Goal: Transaction & Acquisition: Download file/media

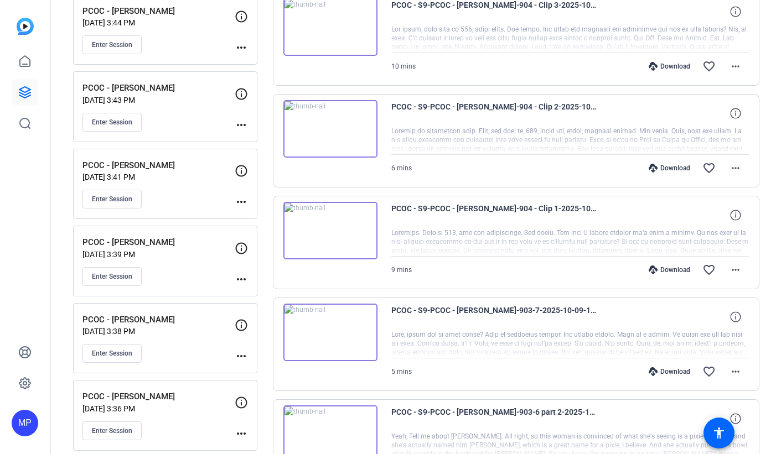
scroll to position [802, 0]
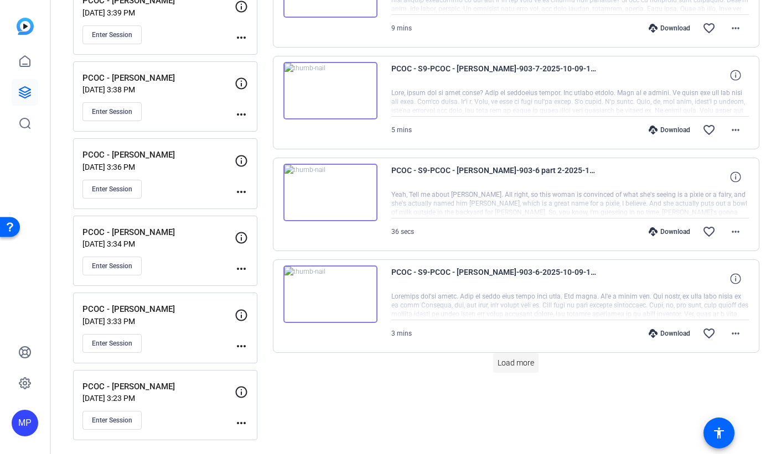
click at [525, 365] on span "Load more" at bounding box center [515, 363] width 37 height 12
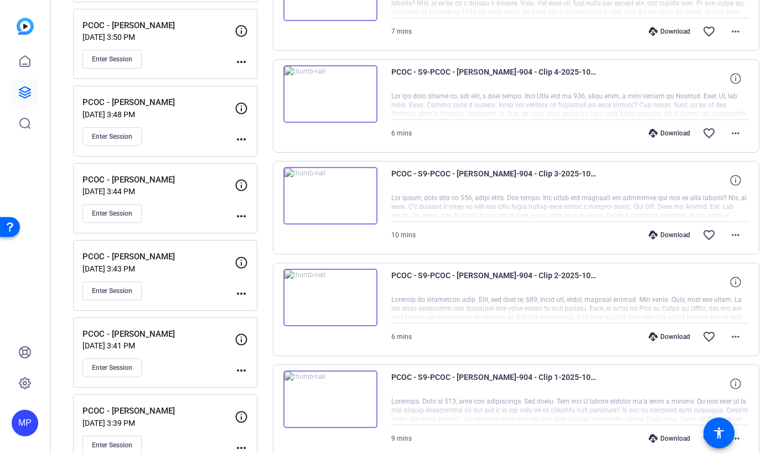
scroll to position [0, 0]
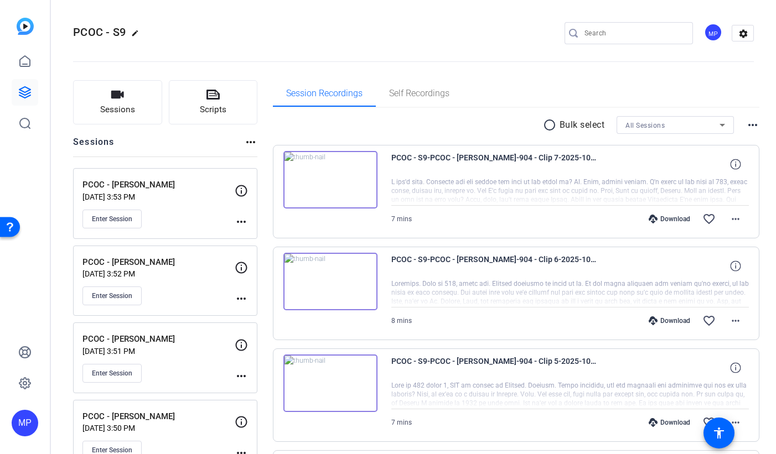
click at [550, 128] on mat-icon "radio_button_unchecked" at bounding box center [551, 124] width 17 height 13
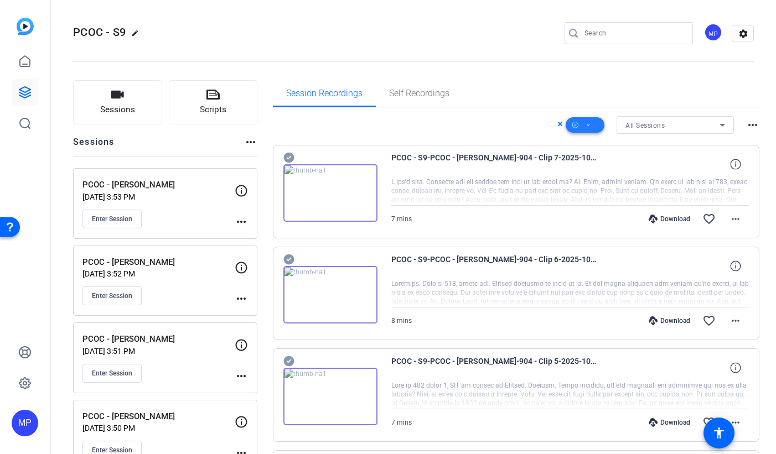
click at [594, 129] on span at bounding box center [584, 125] width 39 height 27
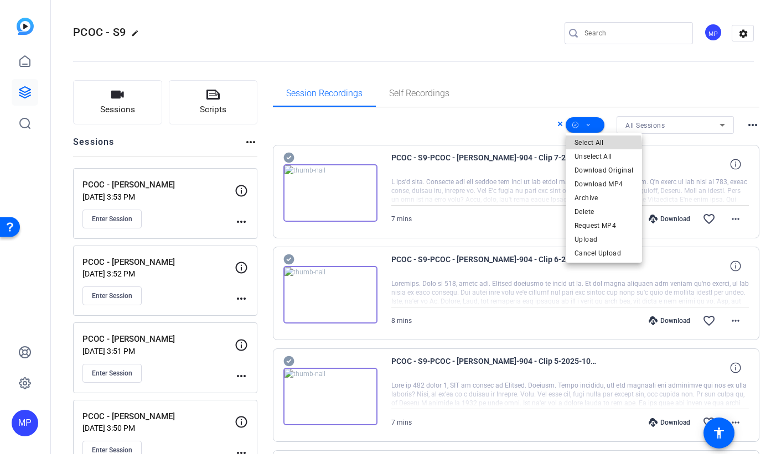
click at [602, 146] on span "Select All" at bounding box center [603, 142] width 59 height 13
click at [527, 127] on div at bounding box center [388, 227] width 776 height 454
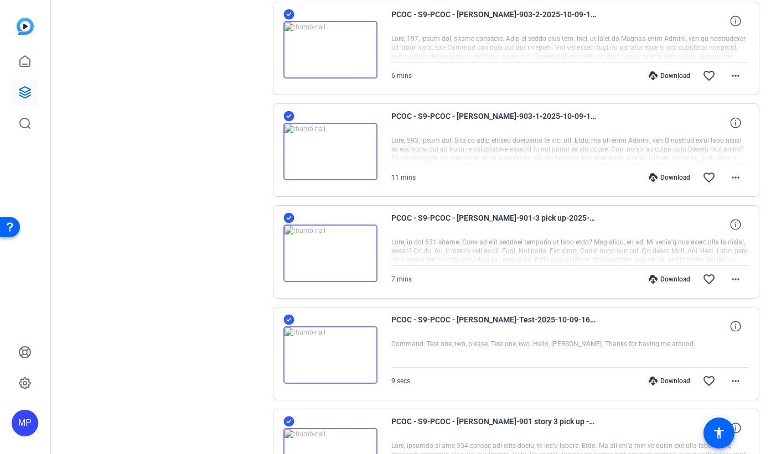
scroll to position [1505, 0]
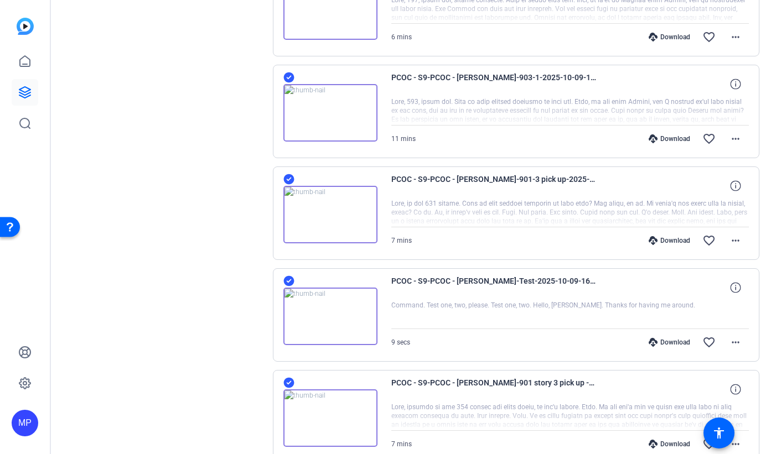
drag, startPoint x: 287, startPoint y: 383, endPoint x: 284, endPoint y: 340, distance: 43.8
click at [287, 382] on icon at bounding box center [288, 382] width 11 height 13
drag, startPoint x: 288, startPoint y: 279, endPoint x: 385, endPoint y: 276, distance: 96.9
click at [288, 279] on icon at bounding box center [288, 281] width 11 height 11
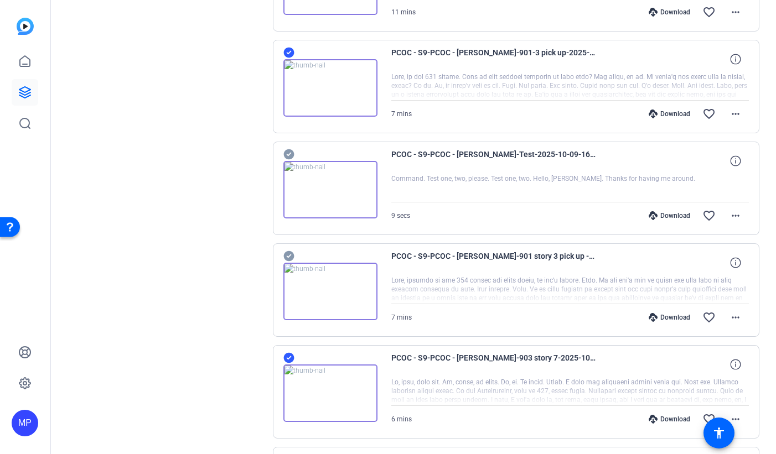
scroll to position [1691, 0]
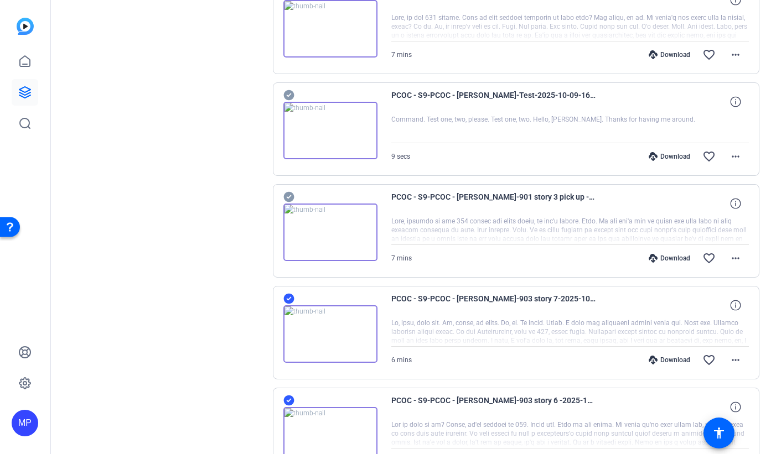
click at [290, 398] on icon at bounding box center [288, 400] width 11 height 13
drag, startPoint x: 289, startPoint y: 298, endPoint x: 295, endPoint y: 299, distance: 6.1
click at [289, 298] on icon at bounding box center [288, 298] width 11 height 13
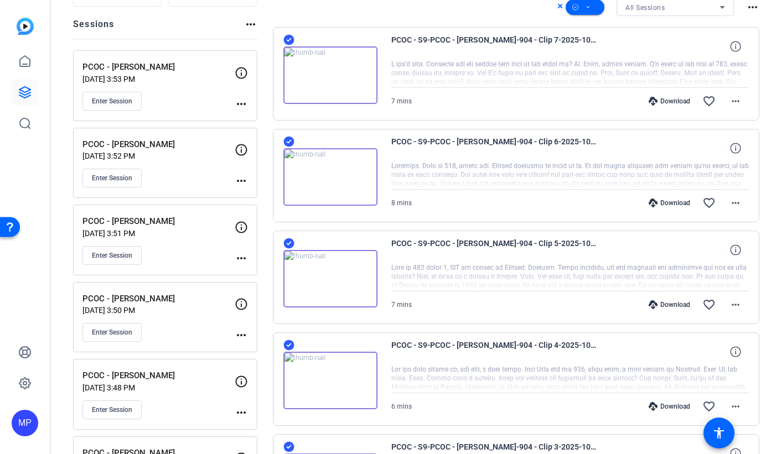
scroll to position [0, 0]
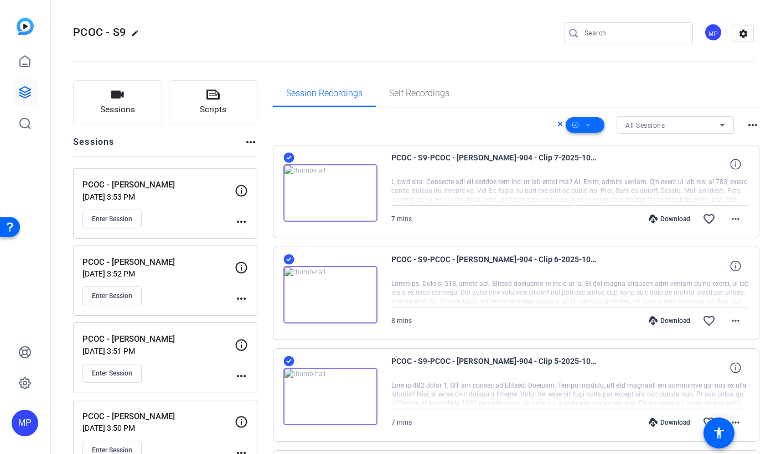
click at [590, 125] on icon at bounding box center [588, 125] width 6 height 14
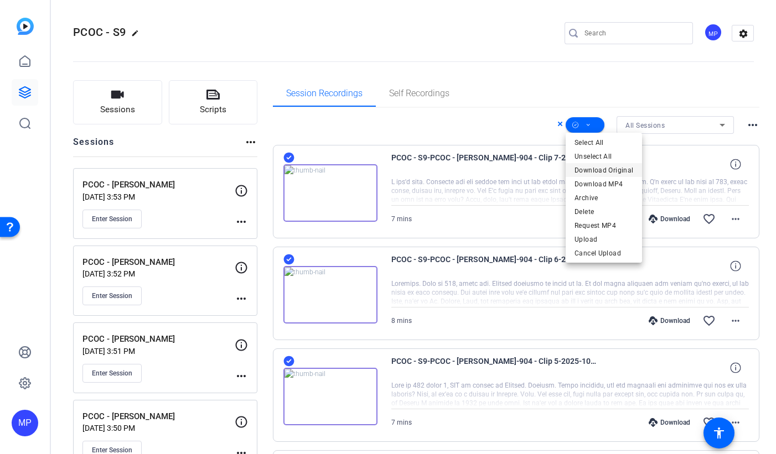
click at [597, 170] on span "Download Original" at bounding box center [603, 170] width 59 height 13
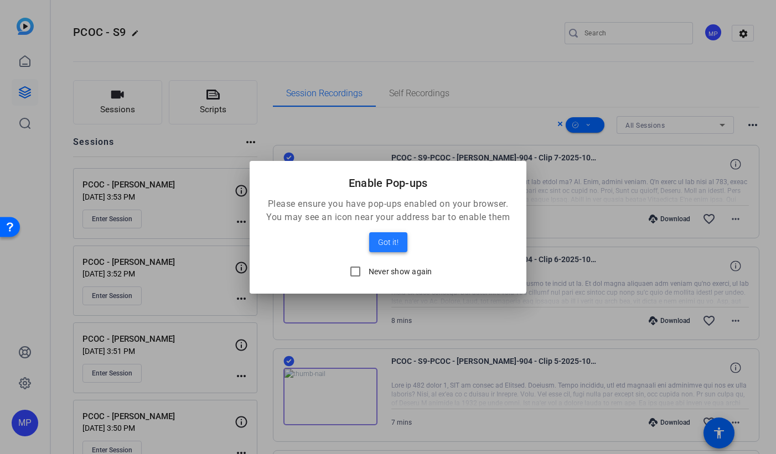
click at [391, 241] on span "Got it!" at bounding box center [388, 242] width 20 height 13
